Goal: Transaction & Acquisition: Purchase product/service

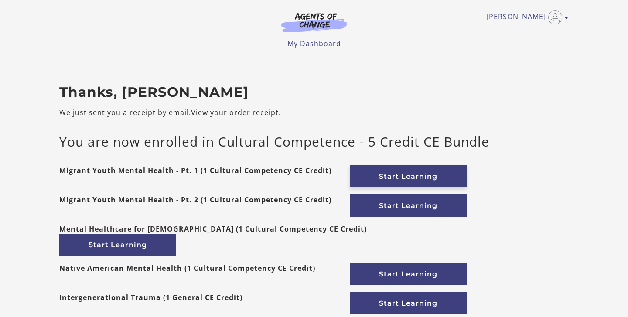
click at [381, 173] on link "Start Learning" at bounding box center [408, 176] width 117 height 22
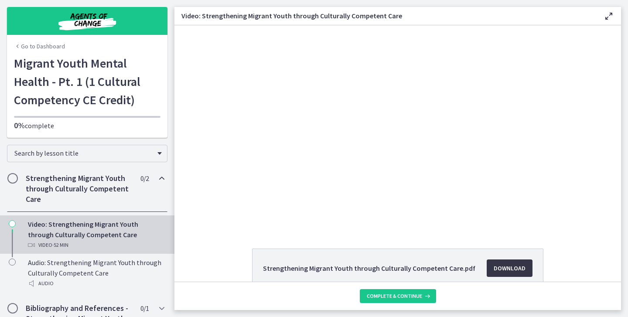
click at [517, 265] on span "Download Opens in a new window" at bounding box center [509, 268] width 32 height 10
